Goal: Navigation & Orientation: Understand site structure

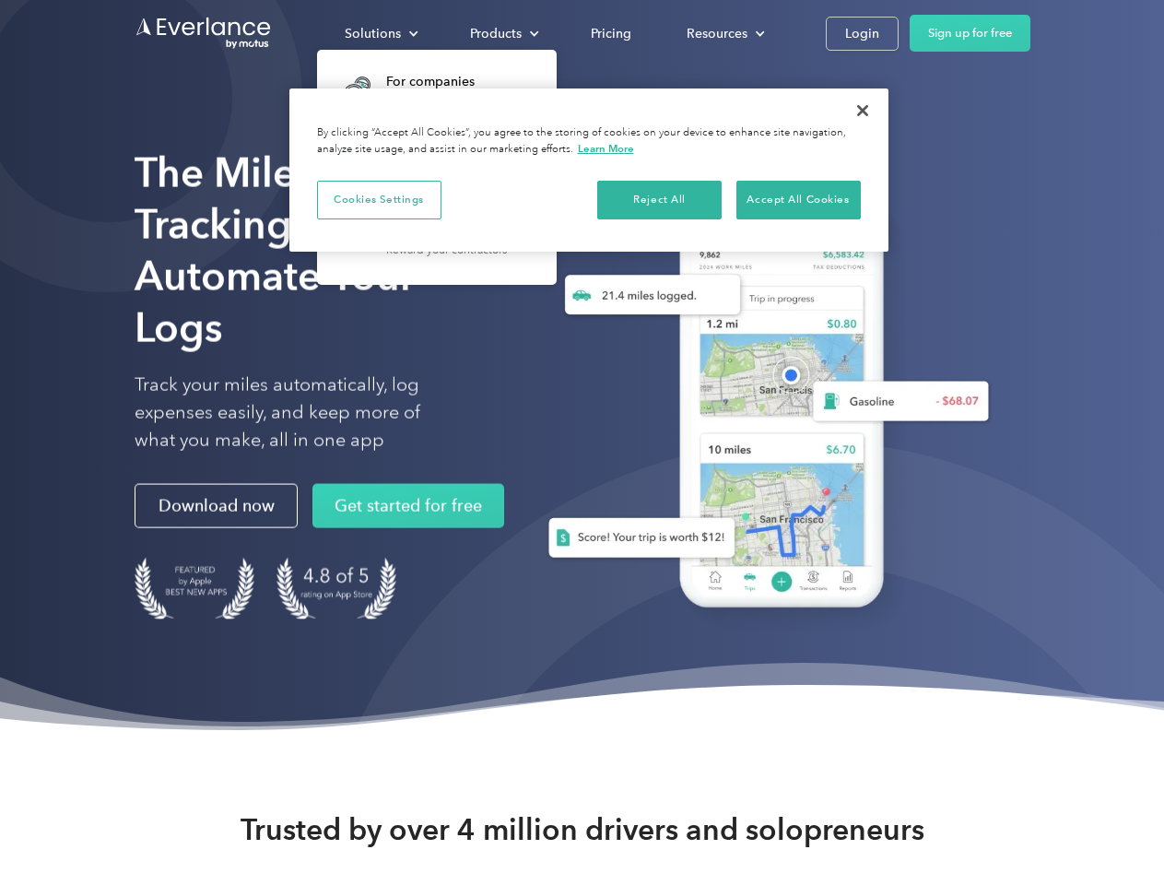
click at [381, 33] on div "Solutions" at bounding box center [373, 33] width 56 height 23
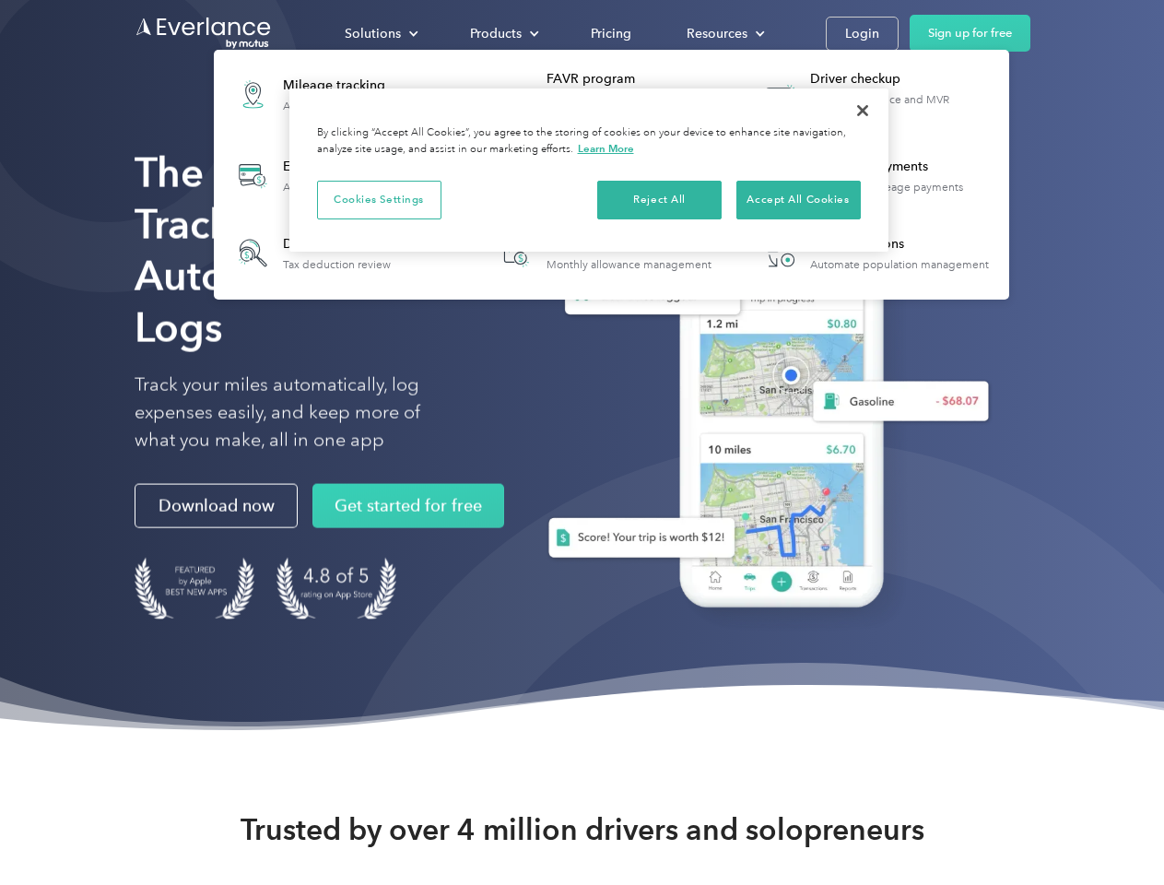
click at [502, 33] on div "Products" at bounding box center [496, 33] width 52 height 23
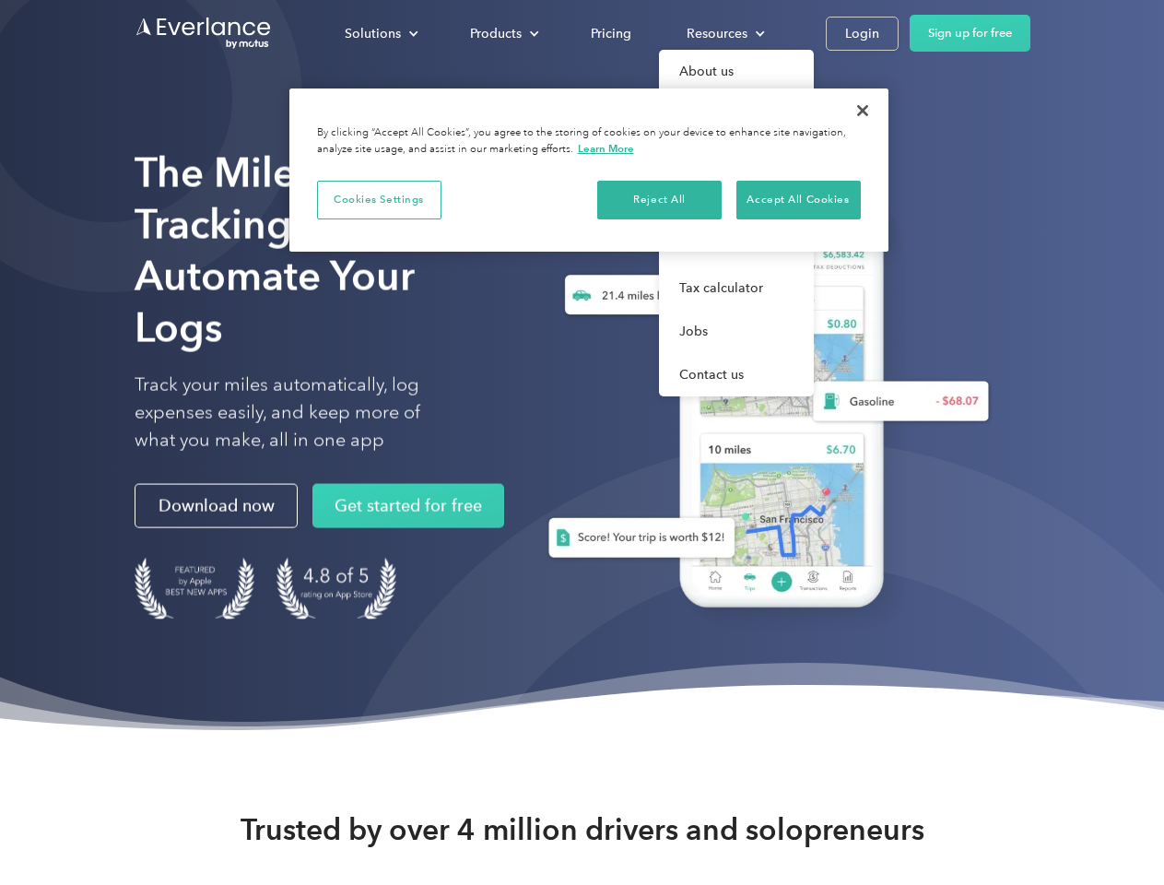
click at [724, 33] on div "Resources" at bounding box center [717, 33] width 61 height 23
click at [379, 199] on button "Cookies Settings" at bounding box center [379, 200] width 124 height 39
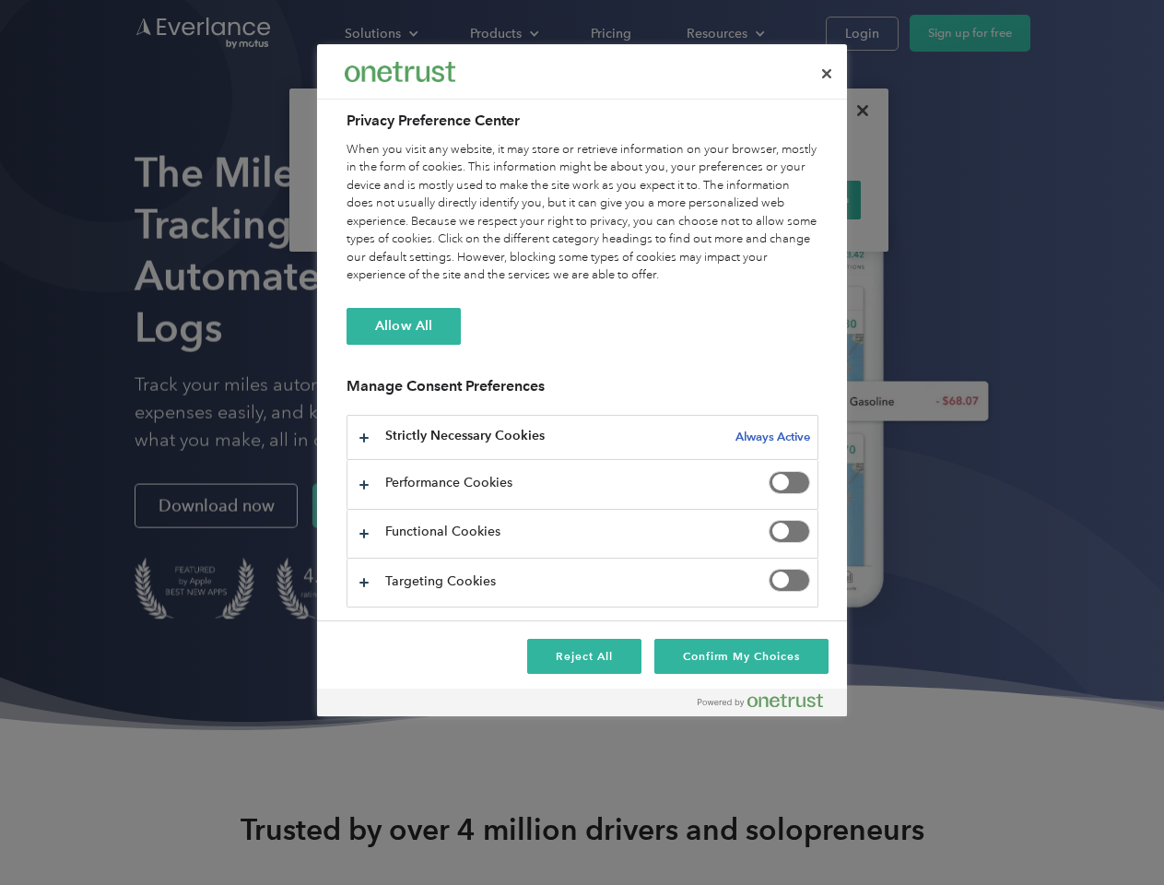
click at [660, 199] on div "When you visit any website, it may store or retrieve information on your browse…" at bounding box center [583, 213] width 472 height 144
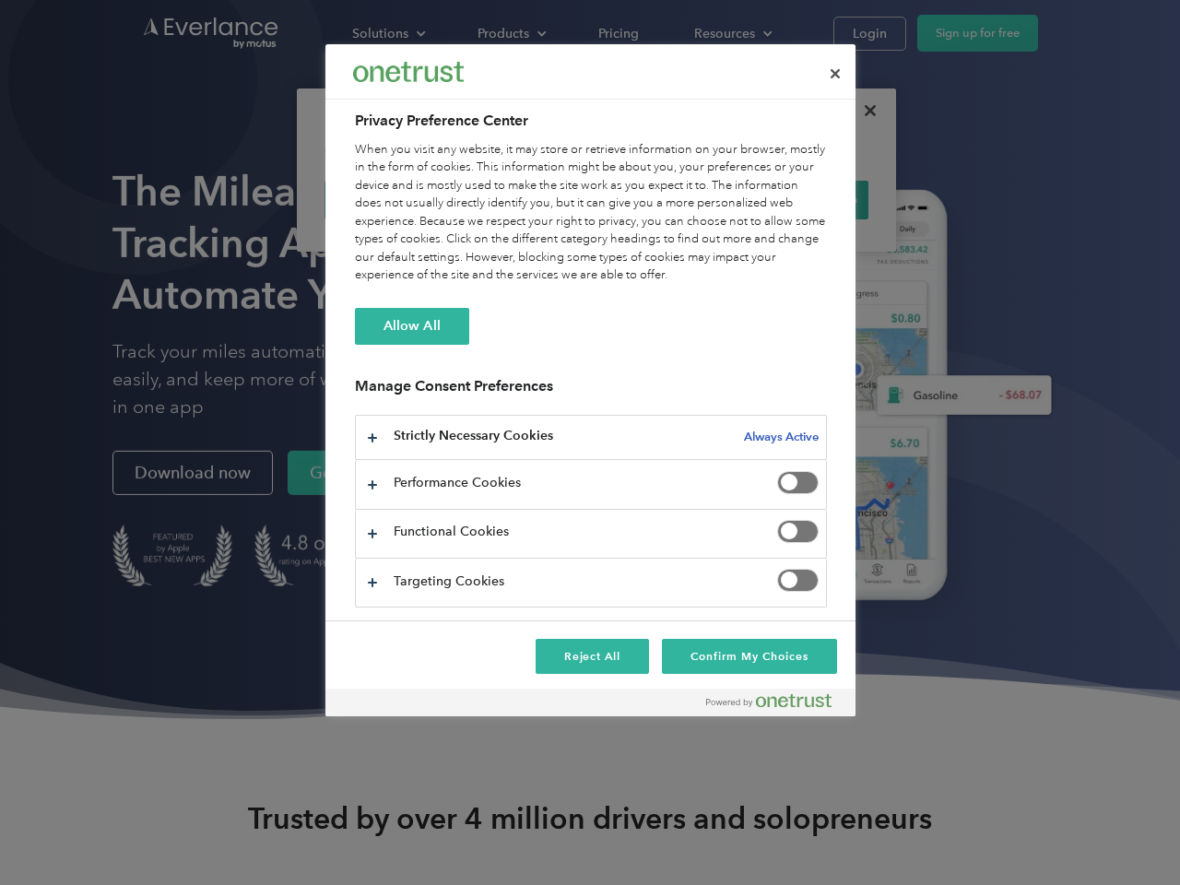
click at [798, 199] on div "When you visit any website, it may store or retrieve information on your browse…" at bounding box center [591, 213] width 472 height 144
click at [863, 111] on div at bounding box center [590, 442] width 1180 height 885
